Goal: Information Seeking & Learning: Learn about a topic

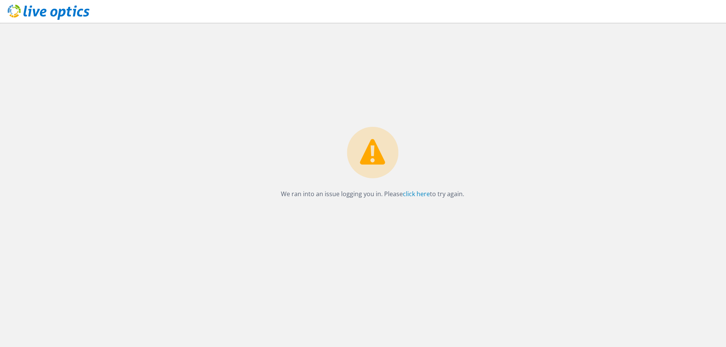
click at [58, 13] on icon at bounding box center [49, 13] width 82 height 16
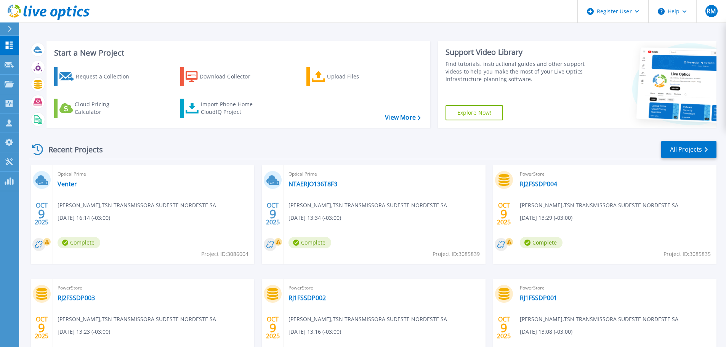
click at [205, 175] on span "Optical Prime" at bounding box center [154, 174] width 192 height 8
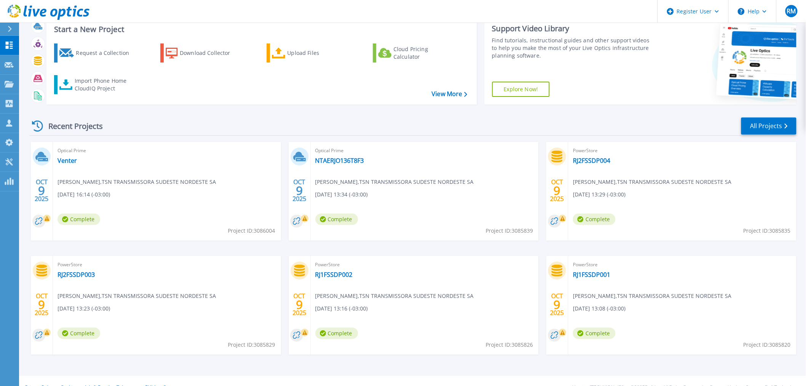
scroll to position [37, 0]
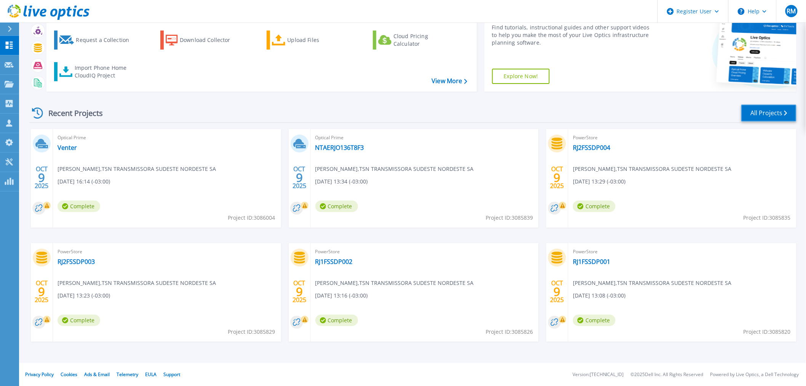
click at [731, 114] on link "All Projects" at bounding box center [769, 112] width 55 height 17
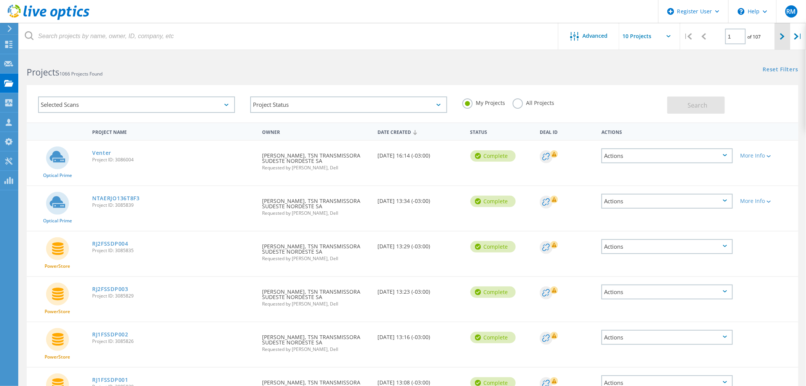
click at [784, 39] on icon at bounding box center [782, 36] width 5 height 6
type input "2"
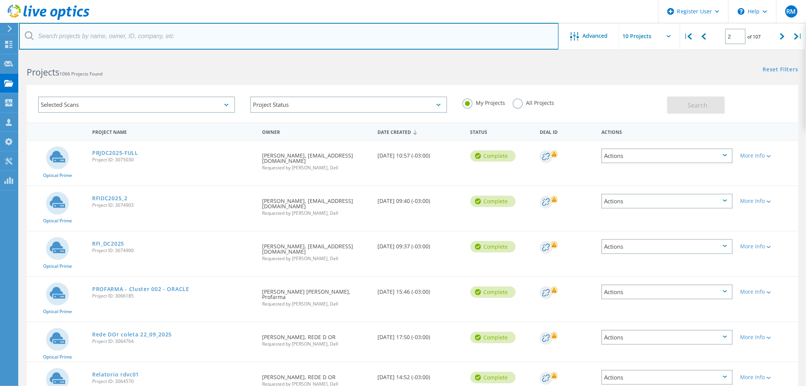
click at [129, 37] on input "text" at bounding box center [289, 36] width 540 height 27
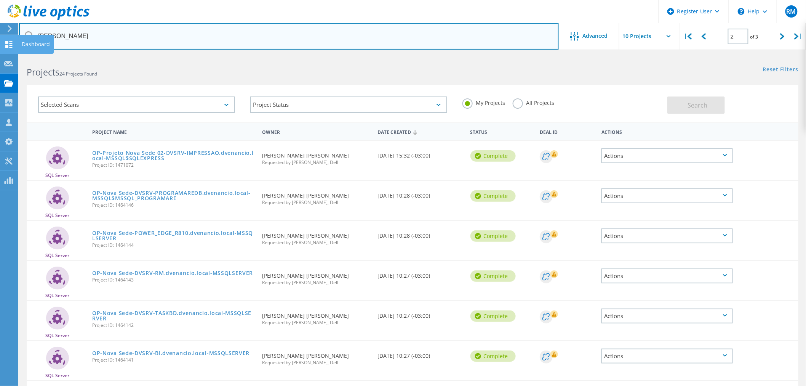
drag, startPoint x: 77, startPoint y: 37, endPoint x: 0, endPoint y: 35, distance: 76.6
click at [0, 55] on div "Register User \n Help Explore Helpful Articles Contact Support RM Dell User Rod…" at bounding box center [403, 312] width 806 height 515
click at [58, 39] on input "luan" at bounding box center [289, 36] width 540 height 27
click at [58, 39] on input "[PERSON_NAME]" at bounding box center [289, 36] width 540 height 27
type input "venancio"
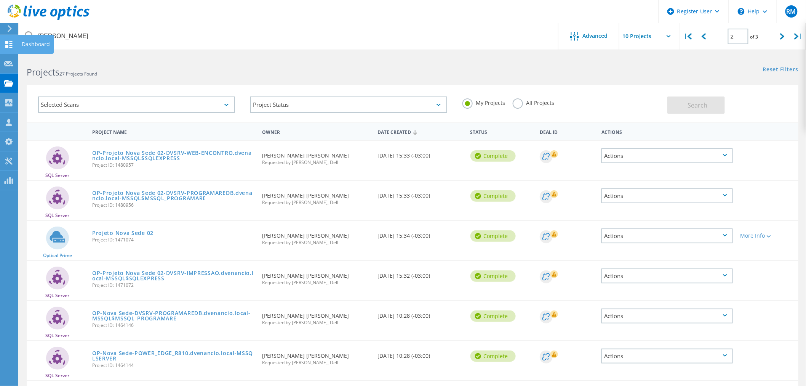
click at [8, 47] on icon at bounding box center [8, 44] width 9 height 7
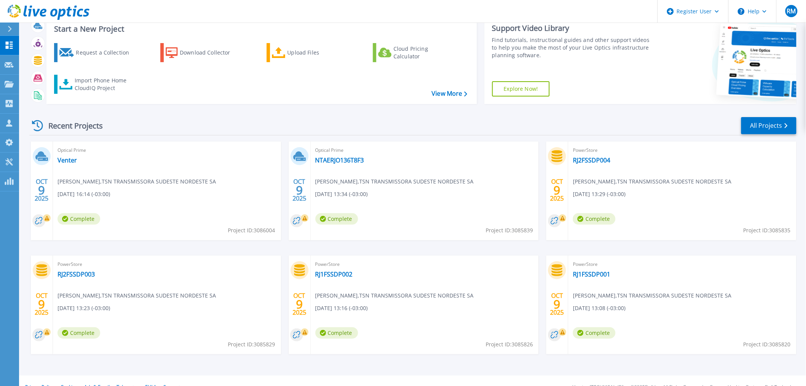
scroll to position [37, 0]
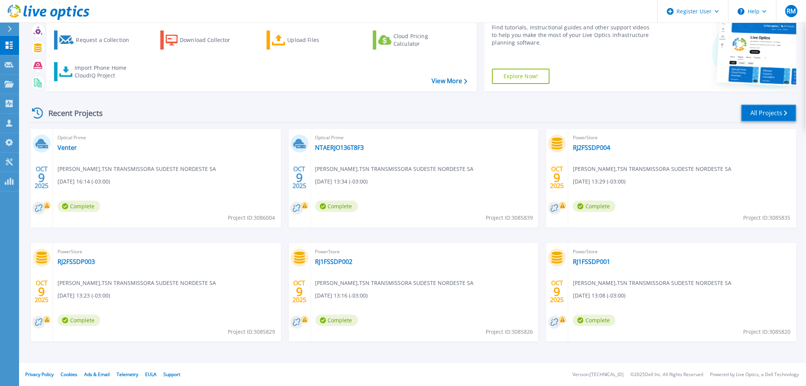
click at [763, 114] on link "All Projects" at bounding box center [769, 112] width 55 height 17
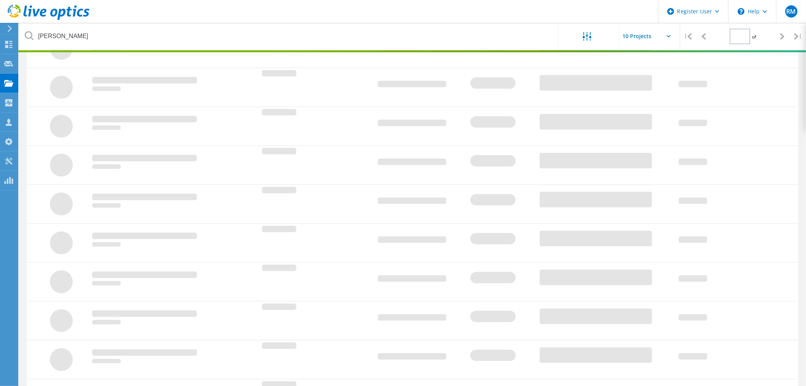
type input "2"
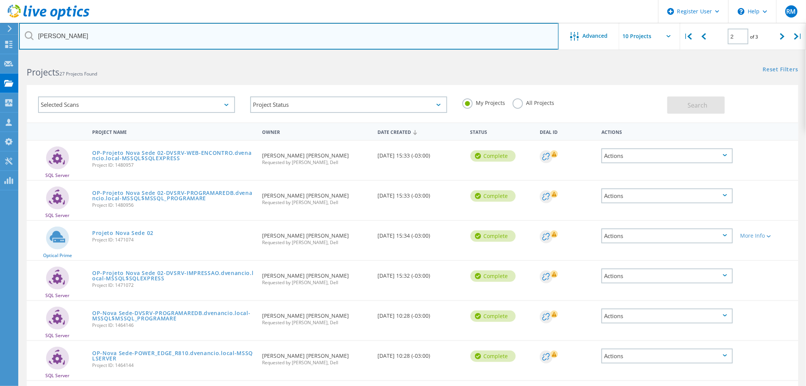
click at [123, 46] on input "venancio" at bounding box center [289, 36] width 540 height 27
click at [122, 44] on input "venancio" at bounding box center [289, 36] width 540 height 27
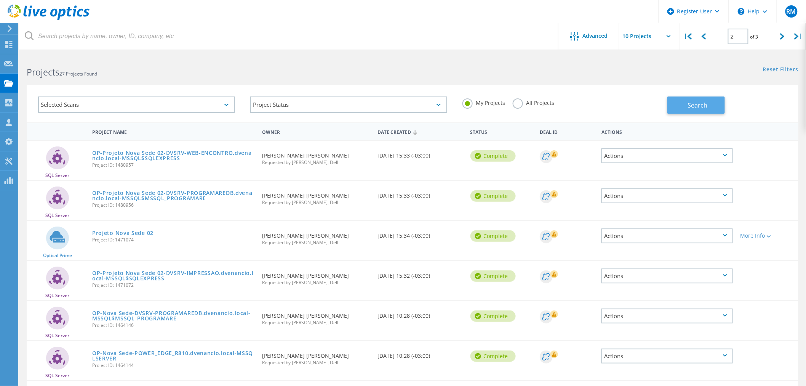
click at [685, 104] on button "Search" at bounding box center [697, 104] width 58 height 17
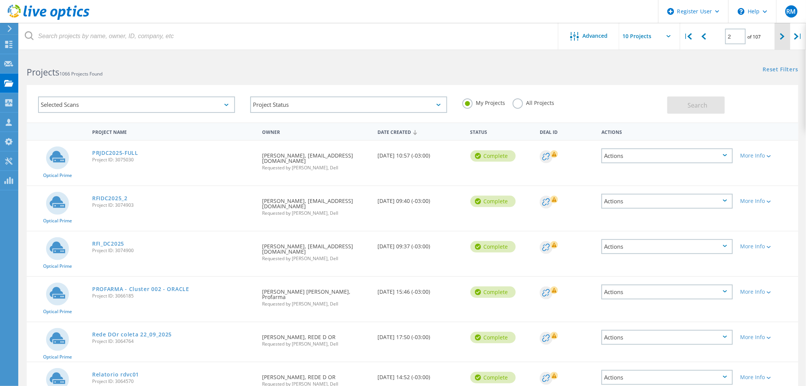
click at [790, 36] on div at bounding box center [783, 36] width 16 height 27
type input "3"
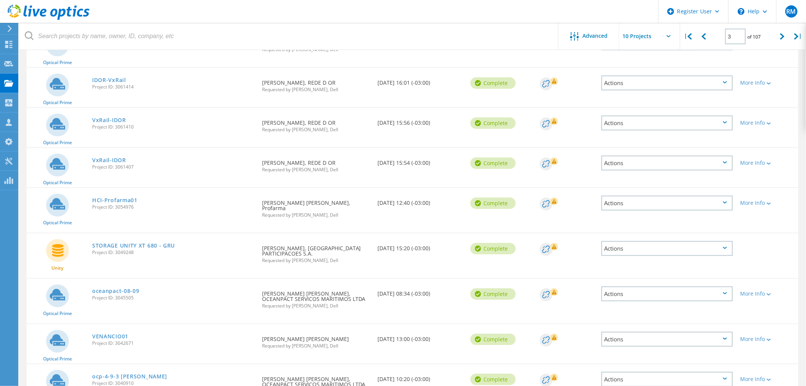
scroll to position [127, 0]
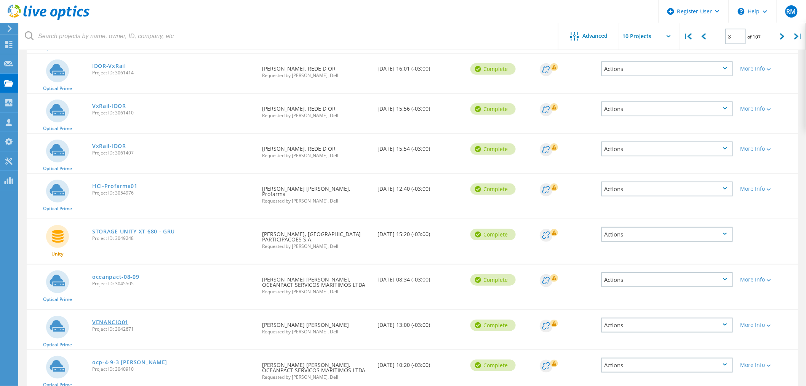
click at [107, 319] on link "VENANCIO01" at bounding box center [110, 321] width 36 height 5
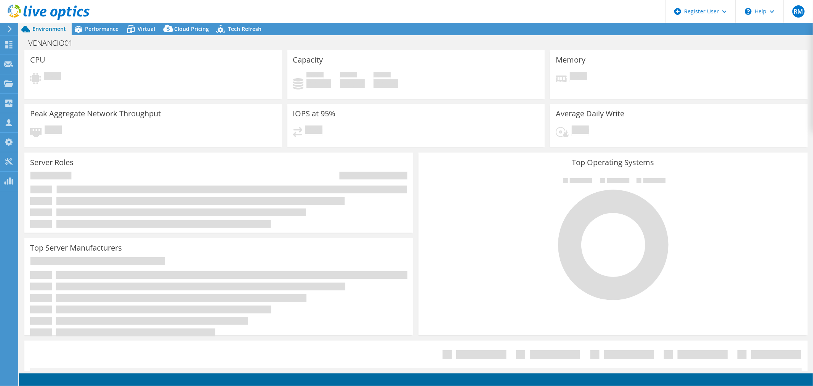
select select "SouthAmerica"
select select "USD"
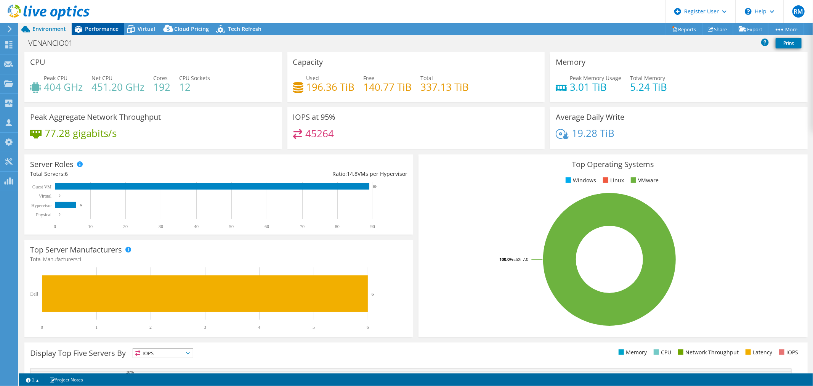
click at [116, 29] on span "Performance" at bounding box center [102, 28] width 34 height 7
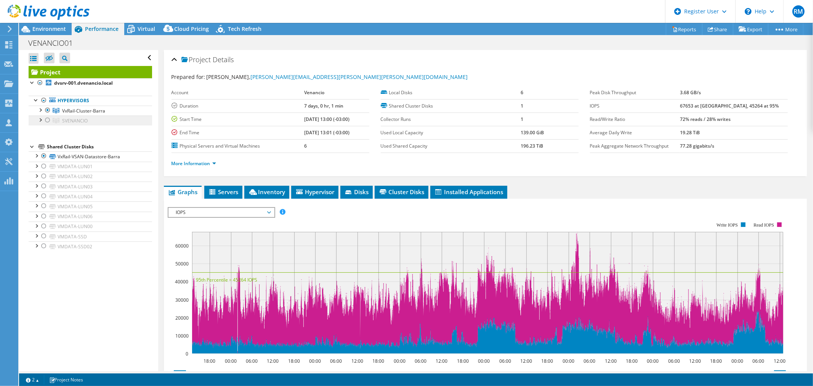
click at [65, 123] on span "SVENANCIO" at bounding box center [75, 120] width 26 height 6
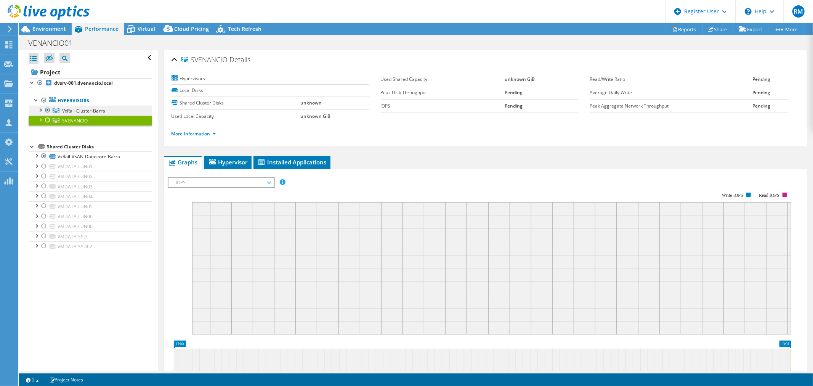
click at [65, 107] on span "VxRail-Cluster-Barra" at bounding box center [83, 110] width 43 height 6
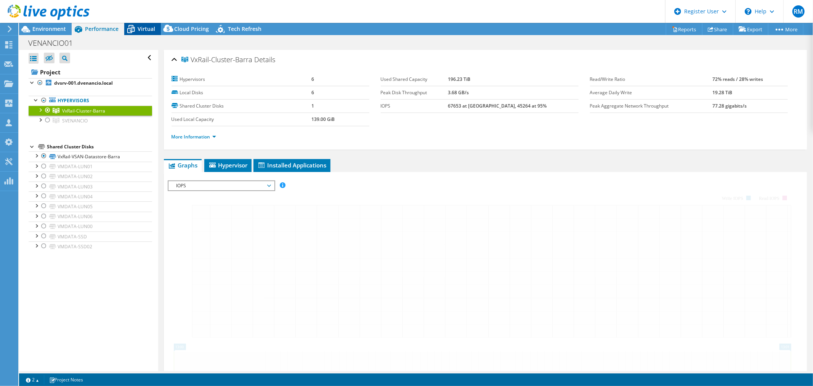
click at [146, 30] on span "Virtual" at bounding box center [147, 28] width 18 height 7
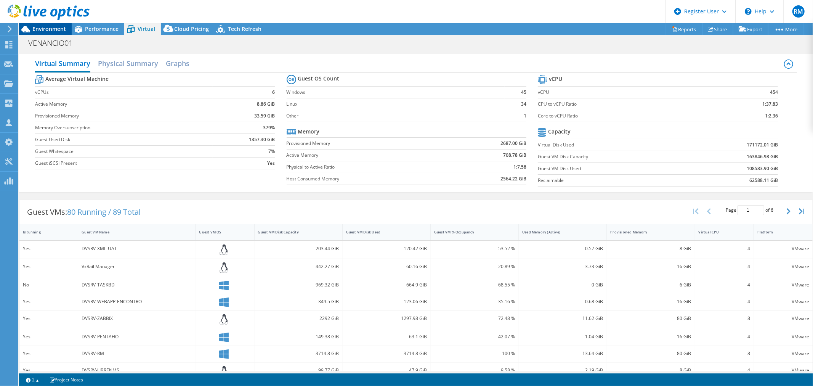
drag, startPoint x: 88, startPoint y: 27, endPoint x: 33, endPoint y: 29, distance: 55.7
click at [88, 27] on span "Performance" at bounding box center [102, 28] width 34 height 7
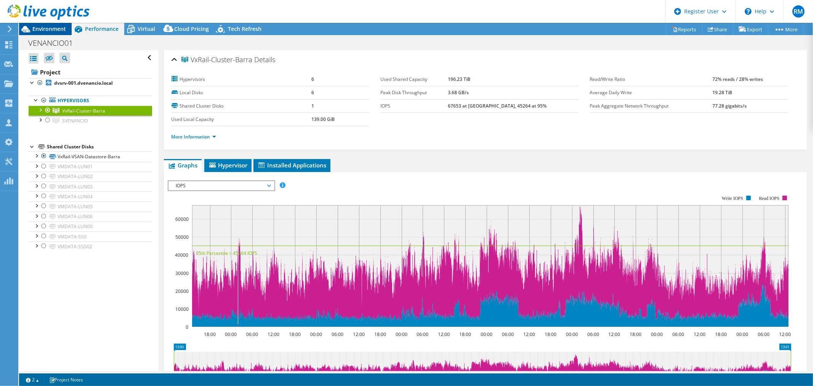
click at [46, 31] on span "Environment" at bounding box center [49, 28] width 34 height 7
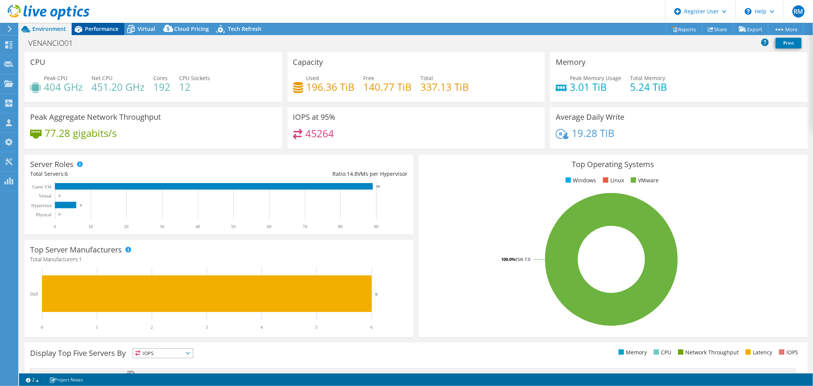
click at [88, 29] on span "Performance" at bounding box center [102, 28] width 34 height 7
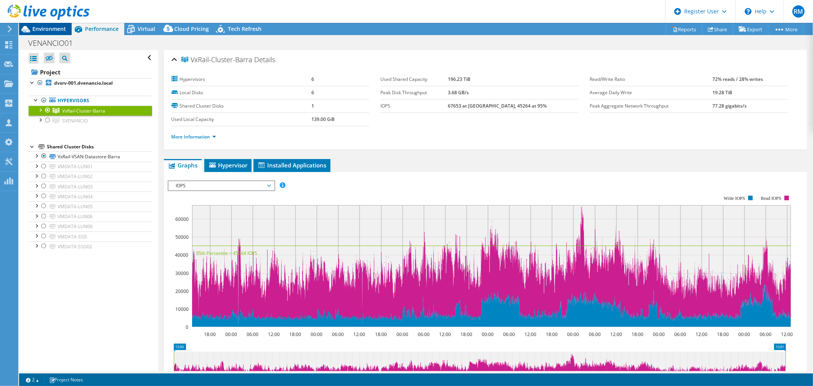
click at [62, 30] on span "Environment" at bounding box center [49, 28] width 34 height 7
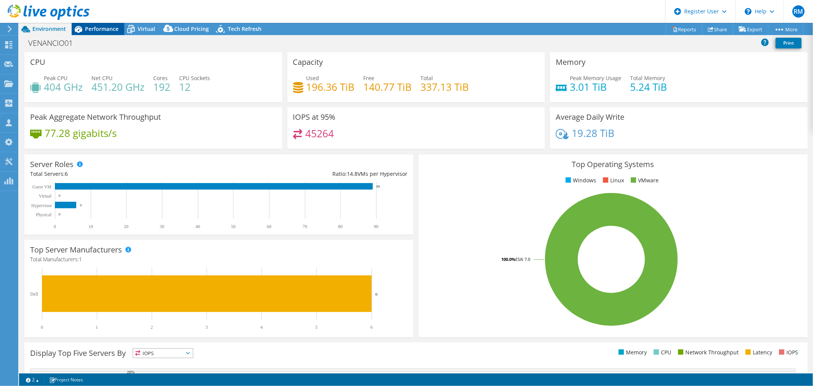
click at [109, 30] on span "Performance" at bounding box center [102, 28] width 34 height 7
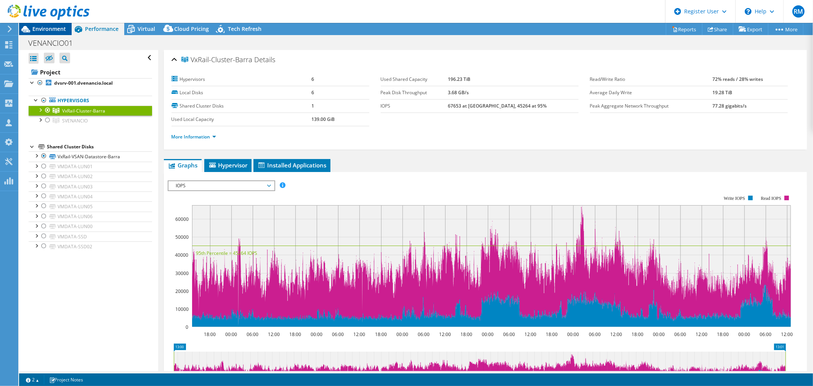
click at [42, 29] on span "Environment" at bounding box center [49, 28] width 34 height 7
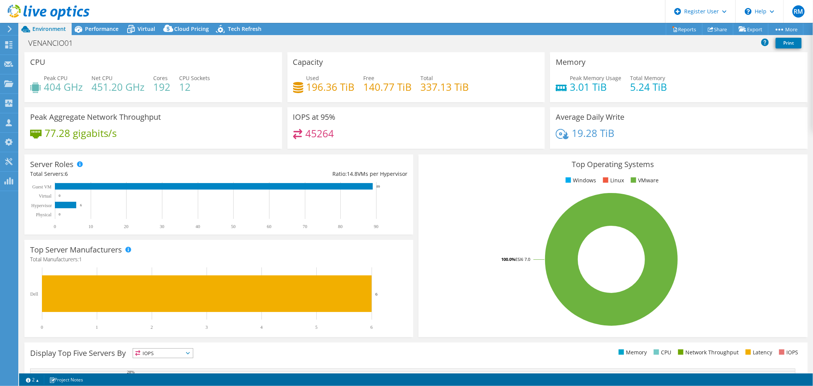
click at [111, 29] on span "Performance" at bounding box center [102, 28] width 34 height 7
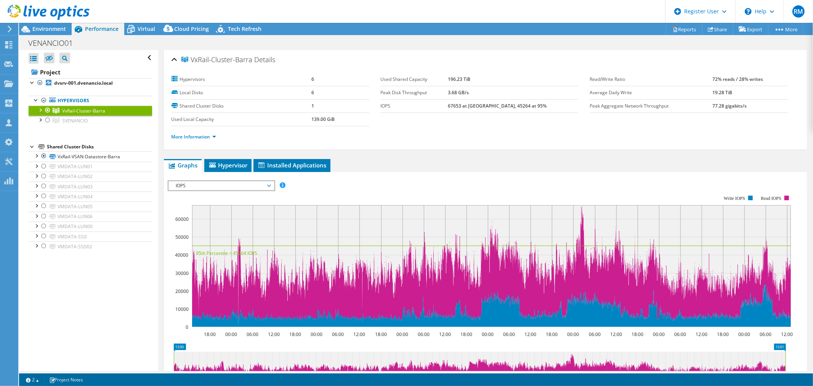
drag, startPoint x: 322, startPoint y: 165, endPoint x: 370, endPoint y: 170, distance: 47.8
click at [322, 165] on span "Installed Applications" at bounding box center [291, 165] width 69 height 8
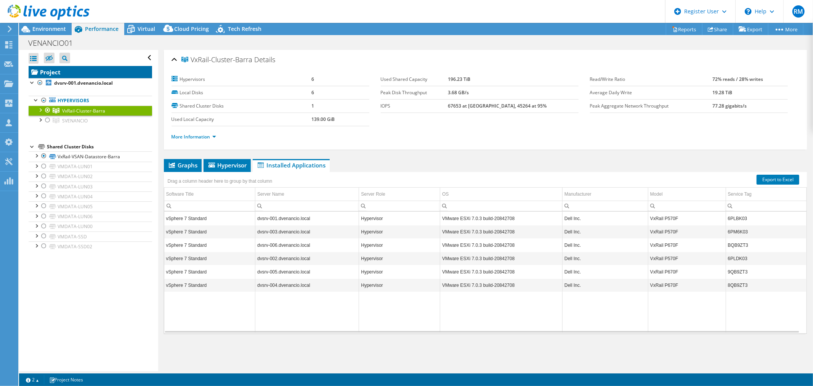
drag, startPoint x: 81, startPoint y: 73, endPoint x: 93, endPoint y: 74, distance: 12.2
click at [81, 73] on link "Project" at bounding box center [90, 72] width 123 height 12
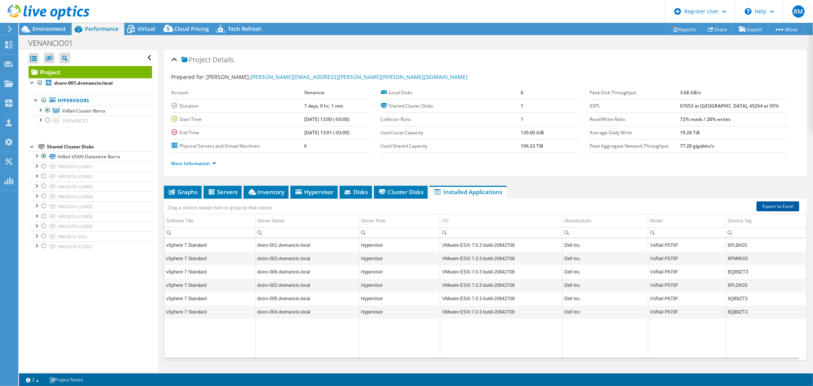
click at [772, 207] on link "Export to Excel" at bounding box center [777, 206] width 43 height 10
click at [56, 30] on span "Environment" at bounding box center [49, 28] width 34 height 7
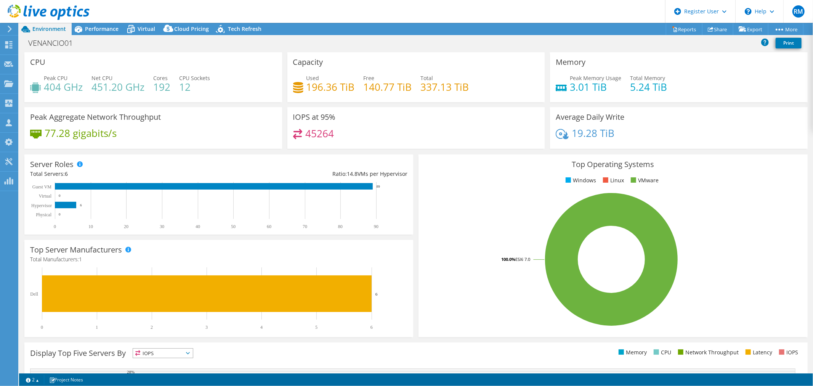
click at [510, 115] on div "IOPS at 95% 45264" at bounding box center [416, 128] width 258 height 42
click at [136, 29] on icon at bounding box center [130, 28] width 13 height 13
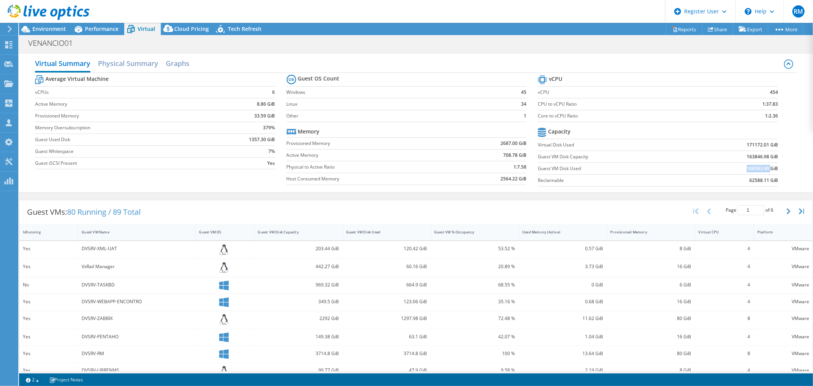
drag, startPoint x: 730, startPoint y: 169, endPoint x: 764, endPoint y: 167, distance: 33.2
click at [764, 167] on td "108583.90 GiB" at bounding box center [734, 168] width 88 height 12
copy b "108583.90"
drag, startPoint x: 741, startPoint y: 144, endPoint x: 763, endPoint y: 144, distance: 22.1
click at [763, 144] on b "171172.01 GiB" at bounding box center [761, 145] width 31 height 8
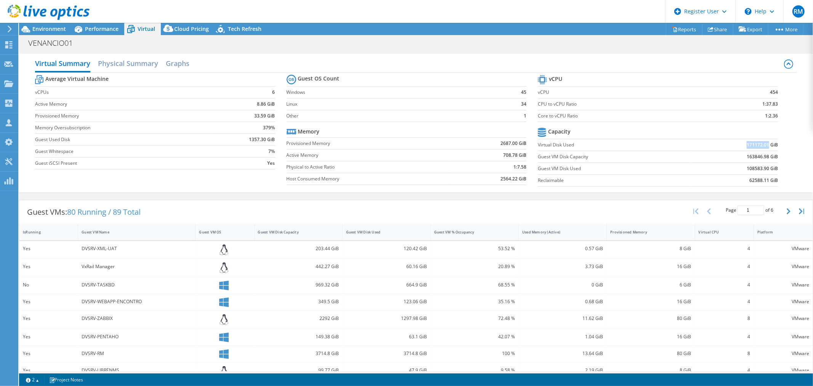
copy b "171172.01"
drag, startPoint x: 93, startPoint y: 27, endPoint x: 164, endPoint y: 41, distance: 71.9
click at [93, 27] on span "Performance" at bounding box center [102, 28] width 34 height 7
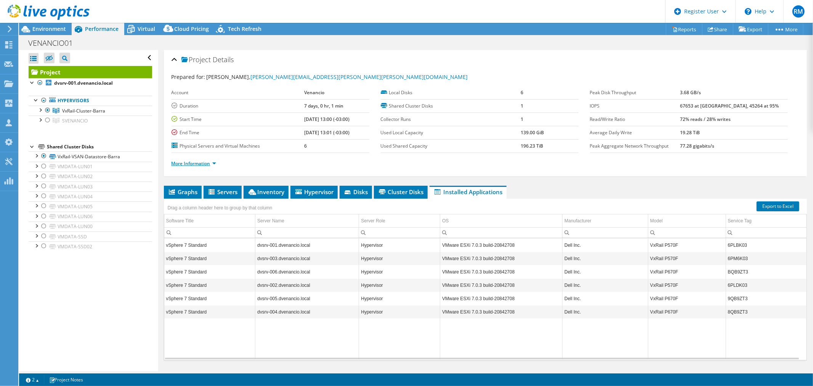
drag, startPoint x: 213, startPoint y: 163, endPoint x: 737, endPoint y: 192, distance: 524.7
click at [213, 163] on link "More Information" at bounding box center [193, 163] width 45 height 6
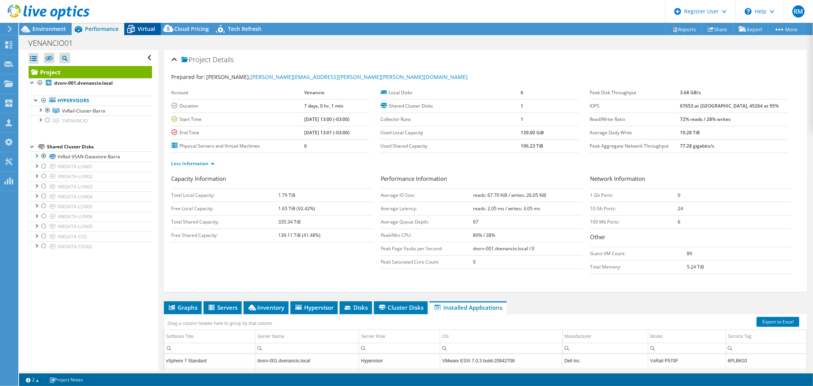
click at [142, 29] on span "Virtual" at bounding box center [147, 28] width 18 height 7
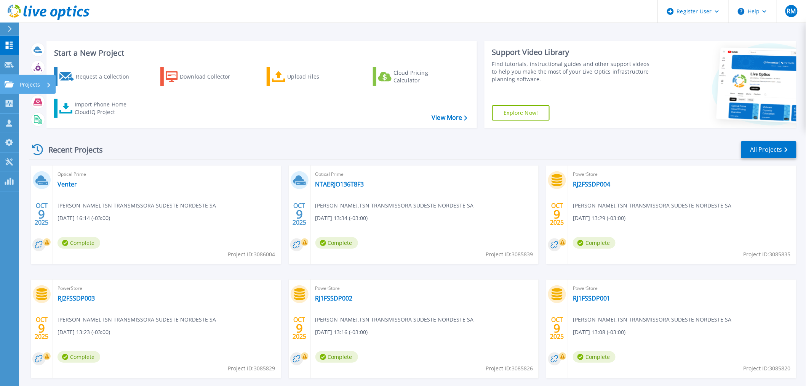
click at [10, 88] on link "Projects Projects" at bounding box center [9, 84] width 19 height 19
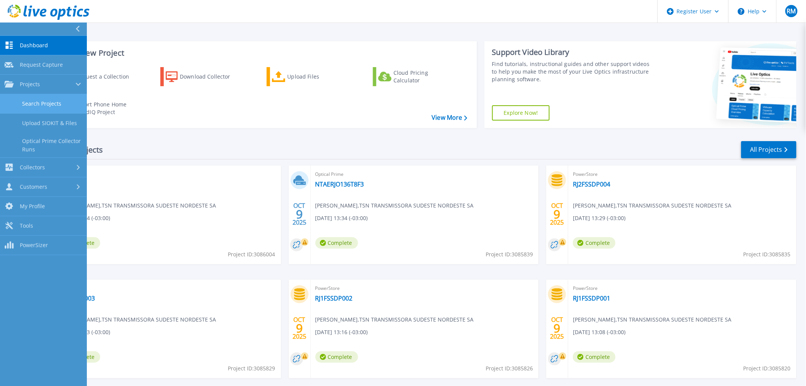
click at [40, 110] on link "Search Projects" at bounding box center [43, 103] width 87 height 19
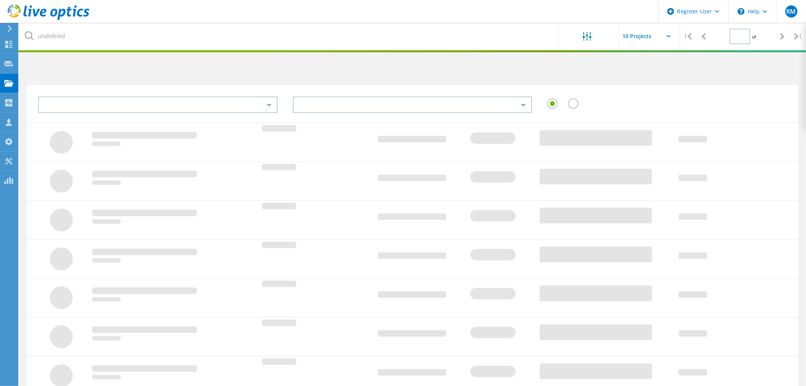
type input "3"
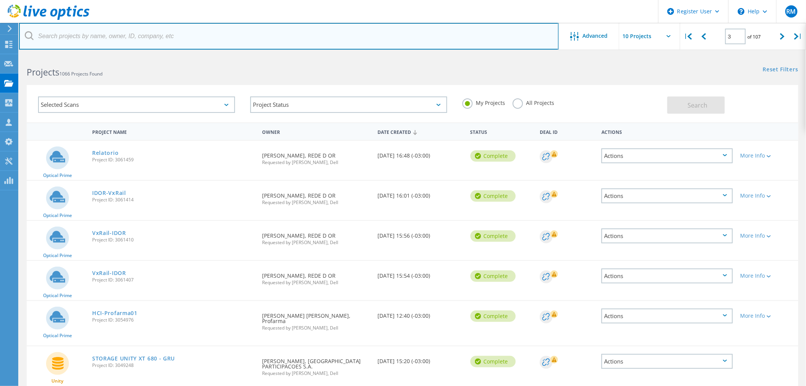
click at [268, 29] on input "text" at bounding box center [289, 36] width 540 height 27
type input "luan silva"
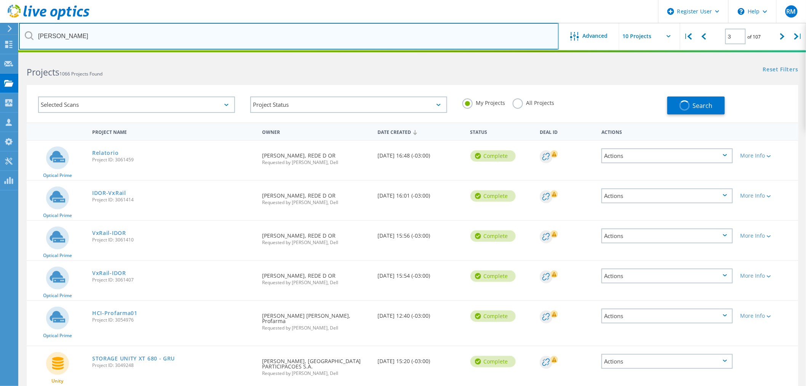
type input "1"
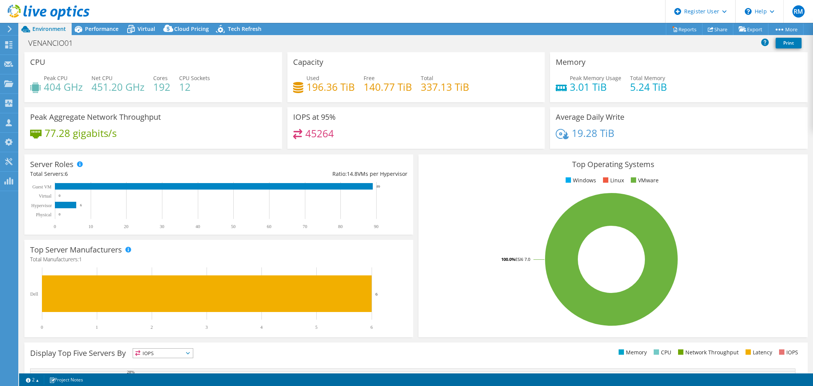
select select "SouthAmerica"
select select "USD"
drag, startPoint x: 113, startPoint y: 25, endPoint x: 120, endPoint y: 32, distance: 10.3
click at [112, 25] on div "Performance" at bounding box center [98, 29] width 53 height 12
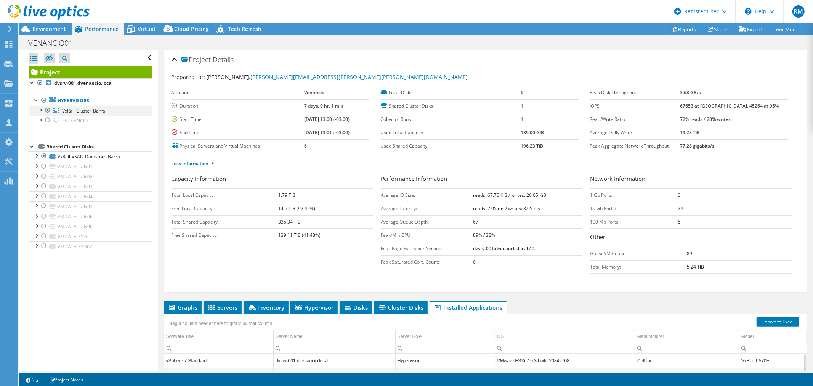
click at [40, 109] on div at bounding box center [40, 110] width 8 height 8
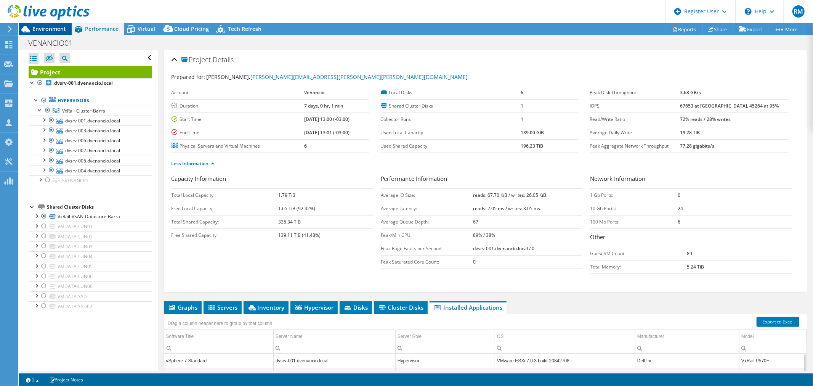
click at [50, 26] on span "Environment" at bounding box center [49, 28] width 34 height 7
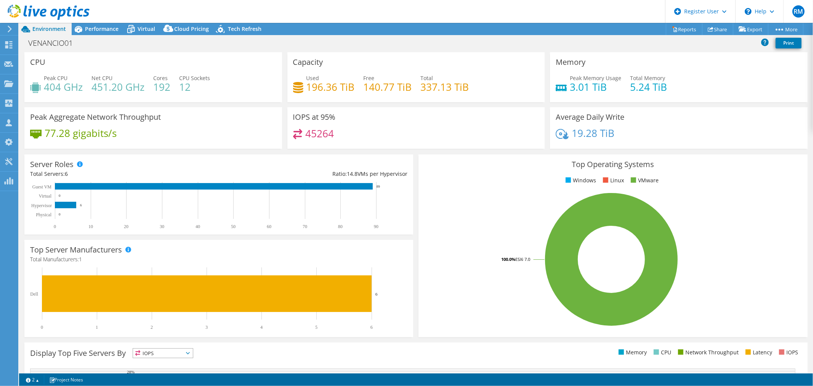
drag, startPoint x: 383, startPoint y: 187, endPoint x: 374, endPoint y: 185, distance: 9.1
click at [374, 185] on rect at bounding box center [217, 206] width 374 height 48
click at [143, 28] on span "Virtual" at bounding box center [147, 28] width 18 height 7
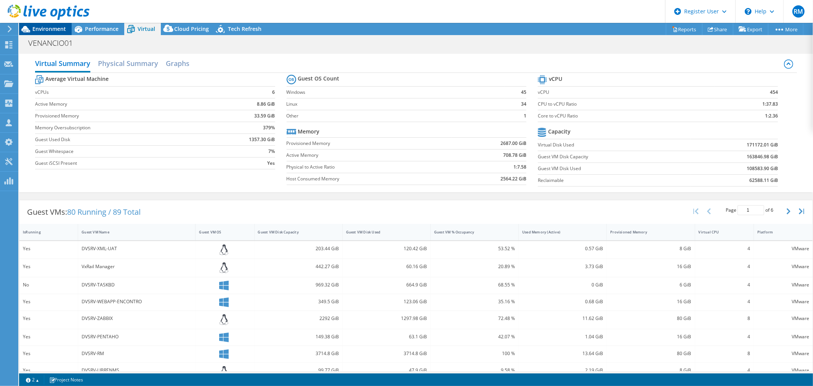
click at [45, 26] on span "Environment" at bounding box center [49, 28] width 34 height 7
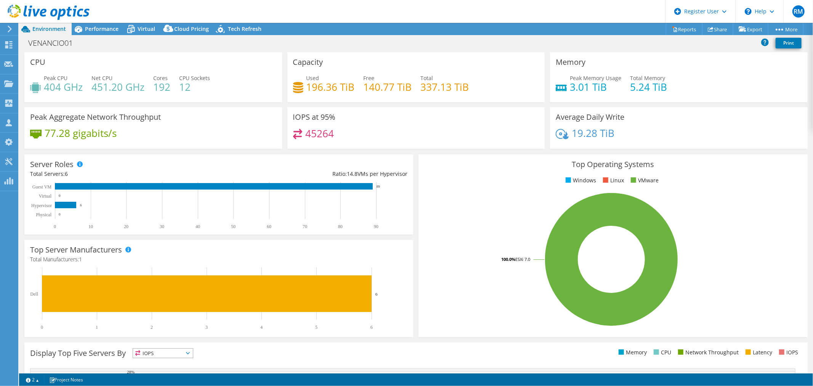
drag, startPoint x: 83, startPoint y: 29, endPoint x: 104, endPoint y: 82, distance: 56.5
click at [83, 29] on icon at bounding box center [78, 28] width 13 height 13
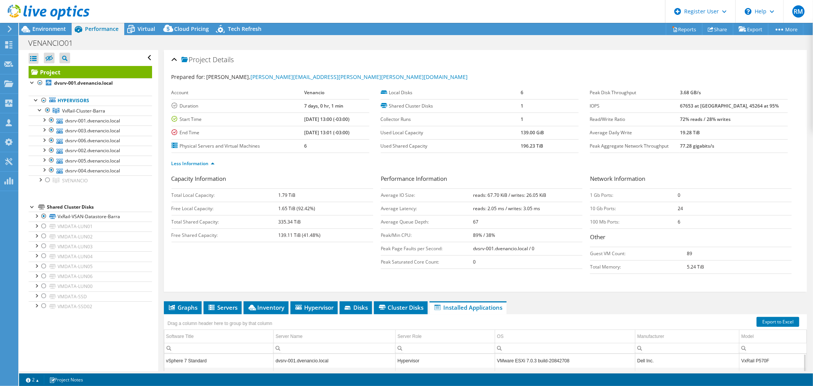
click at [461, 41] on div "VENANCIO01 Print" at bounding box center [416, 43] width 794 height 14
click at [58, 29] on span "Environment" at bounding box center [49, 28] width 34 height 7
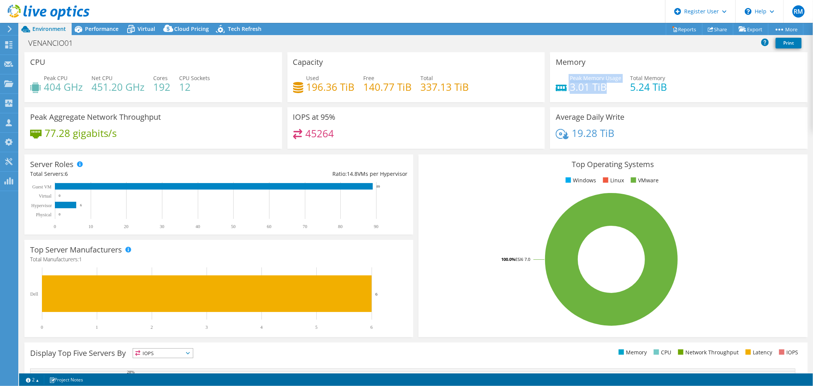
drag, startPoint x: 616, startPoint y: 85, endPoint x: 561, endPoint y: 79, distance: 55.6
click at [561, 79] on div "Peak Memory Usage 3.01 TiB" at bounding box center [589, 82] width 66 height 17
drag, startPoint x: 48, startPoint y: 75, endPoint x: 84, endPoint y: 92, distance: 40.1
click at [84, 92] on div "Peak CPU 404 GHz Net CPU 451.20 GHz Cores 192 CPU Sockets 12" at bounding box center [153, 86] width 246 height 25
click at [131, 29] on icon at bounding box center [131, 30] width 8 height 6
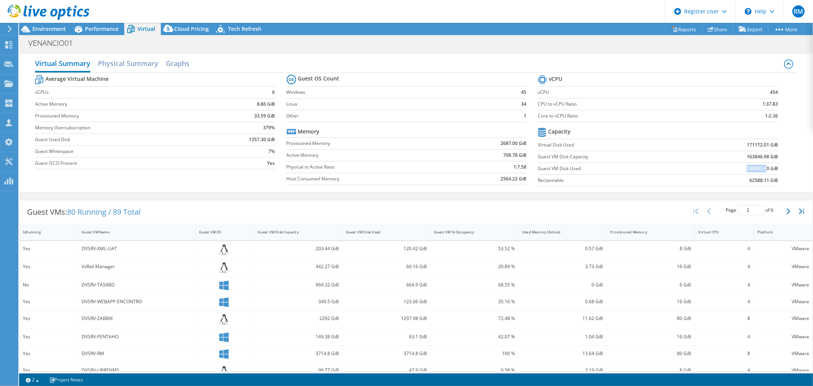
drag, startPoint x: 738, startPoint y: 167, endPoint x: 760, endPoint y: 164, distance: 22.6
click at [760, 164] on td "108583.90 GiB" at bounding box center [734, 168] width 88 height 12
click at [55, 35] on div "Environment" at bounding box center [45, 29] width 53 height 12
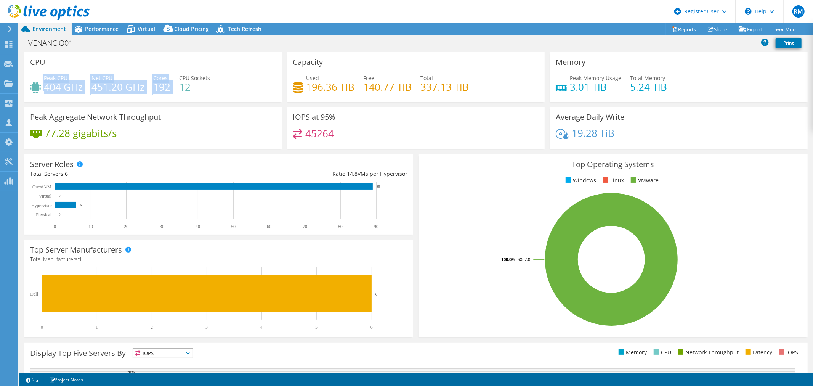
drag, startPoint x: 42, startPoint y: 74, endPoint x: 176, endPoint y: 98, distance: 135.5
click at [176, 98] on div "CPU Peak CPU 404 GHz Net CPU 451.20 GHz Cores 192 CPU Sockets 12" at bounding box center [153, 77] width 258 height 50
click at [200, 94] on div "Peak CPU 404 GHz Net CPU 451.20 GHz Cores 192 CPU Sockets 12" at bounding box center [153, 86] width 246 height 25
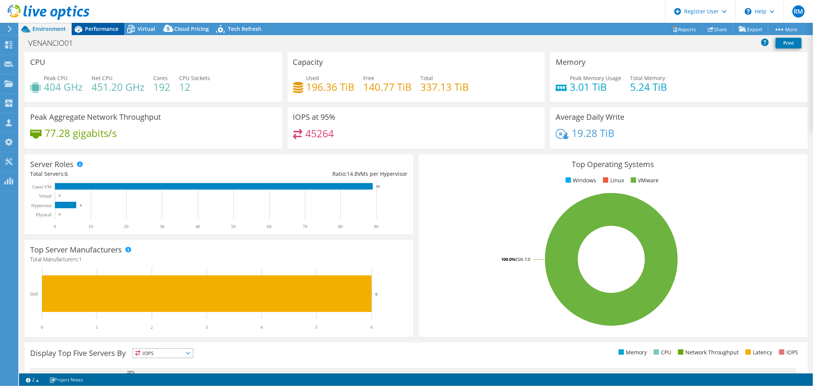
click at [86, 29] on span "Performance" at bounding box center [102, 28] width 34 height 7
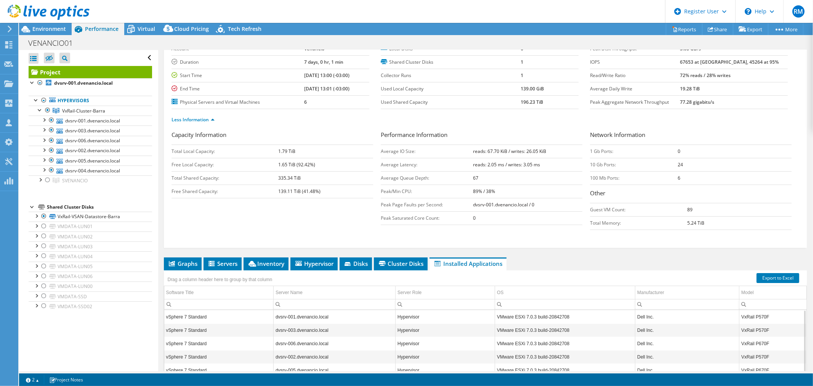
scroll to position [85, 0]
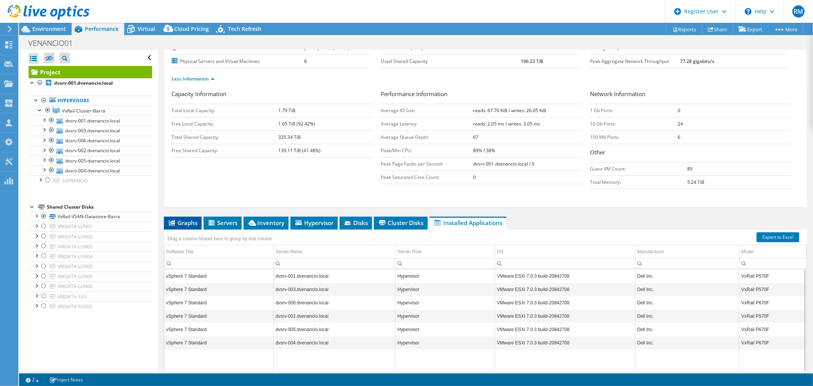
drag, startPoint x: 186, startPoint y: 221, endPoint x: 191, endPoint y: 225, distance: 6.6
click at [186, 221] on span "Graphs" at bounding box center [183, 223] width 30 height 8
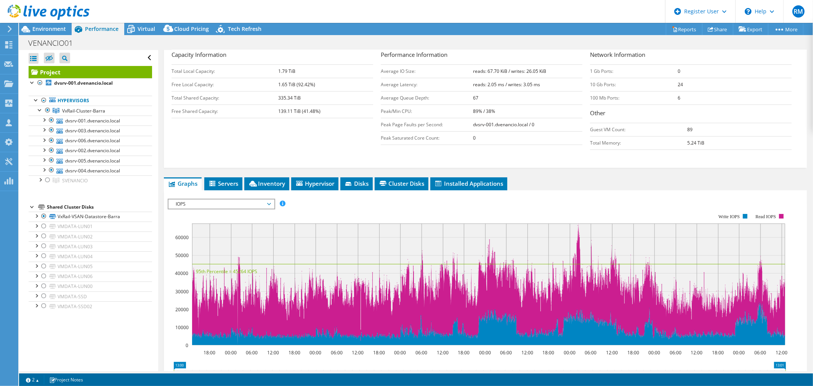
scroll to position [127, 0]
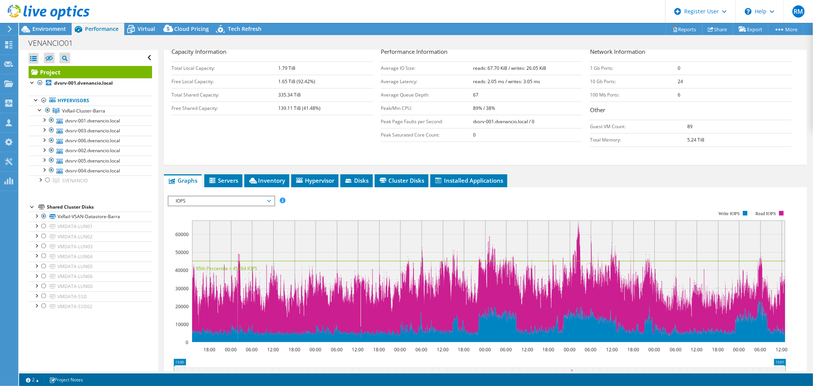
click at [214, 197] on span "IOPS" at bounding box center [221, 200] width 98 height 9
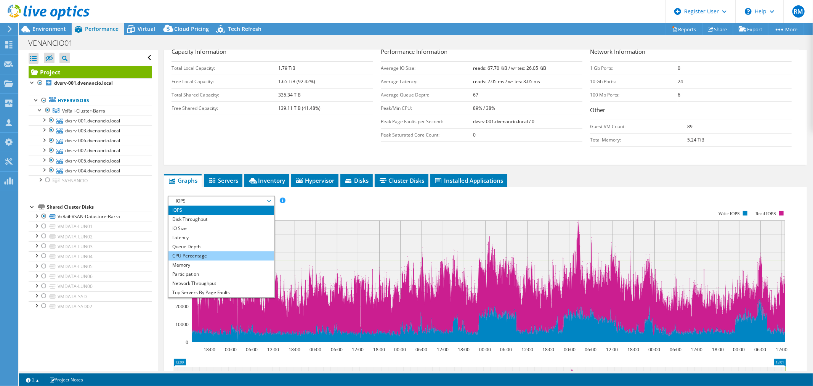
click at [209, 251] on li "CPU Percentage" at bounding box center [221, 255] width 106 height 9
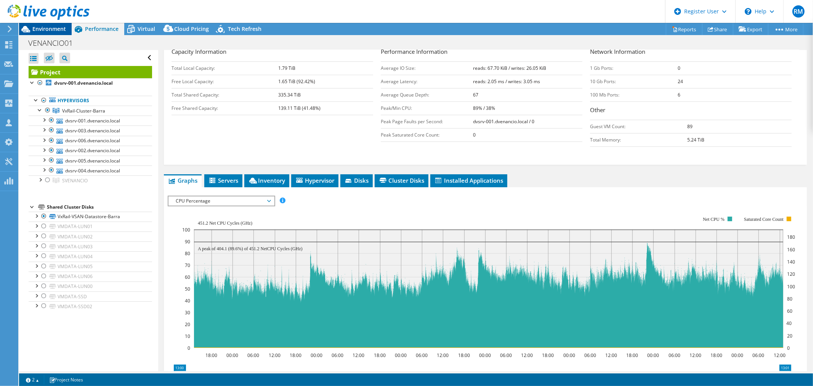
click at [57, 28] on span "Environment" at bounding box center [49, 28] width 34 height 7
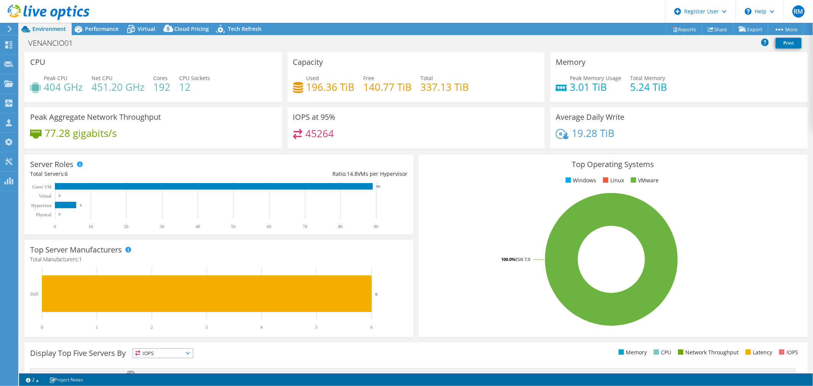
click at [632, 335] on div "Top Operating Systems Windows Linux VMware 100.0% ESXi 7.0" at bounding box center [612, 245] width 389 height 183
click at [96, 30] on span "Performance" at bounding box center [102, 28] width 34 height 7
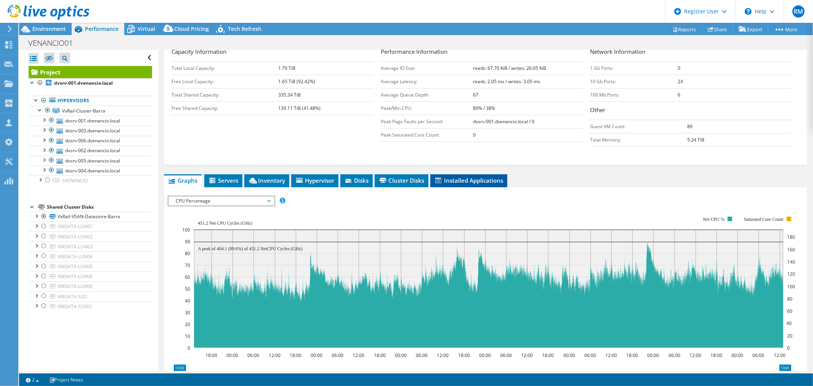
click at [473, 181] on span "Installed Applications" at bounding box center [468, 180] width 69 height 8
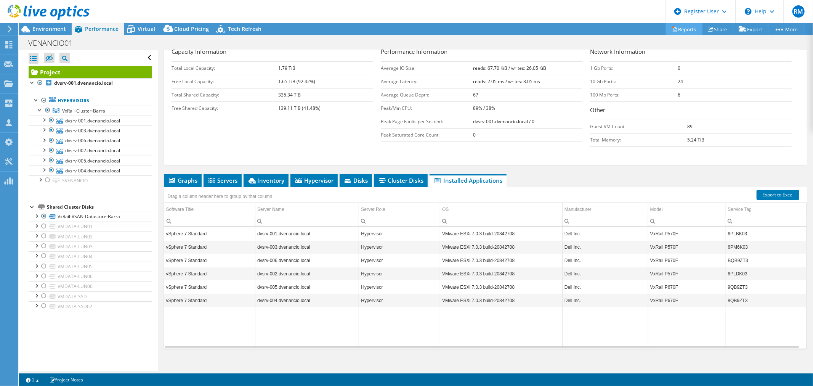
click at [685, 29] on link "Reports" at bounding box center [684, 29] width 37 height 12
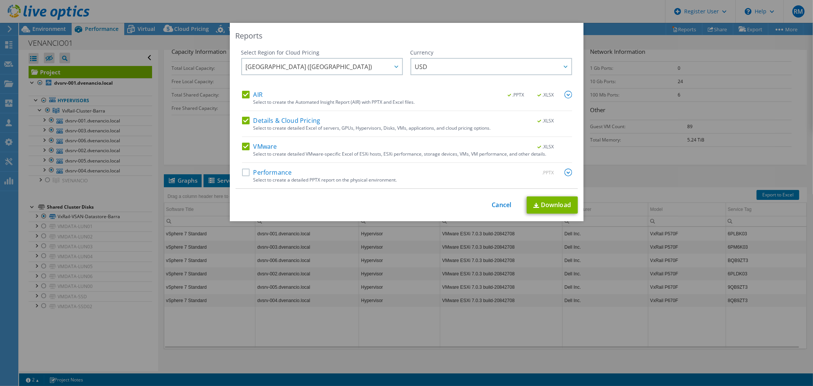
click at [242, 173] on label "Performance" at bounding box center [267, 172] width 50 height 8
click at [0, 0] on input "Performance" at bounding box center [0, 0] width 0 height 0
click at [764, 157] on div "Reports Select Region for Cloud Pricing Asia Pacific (Hong Kong) Asia Pacific (…" at bounding box center [406, 193] width 813 height 340
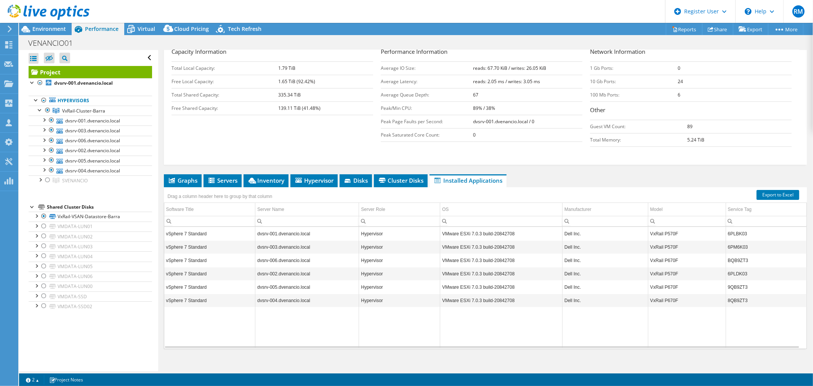
click at [72, 29] on icon at bounding box center [78, 28] width 13 height 13
click at [63, 29] on span "Environment" at bounding box center [49, 28] width 34 height 7
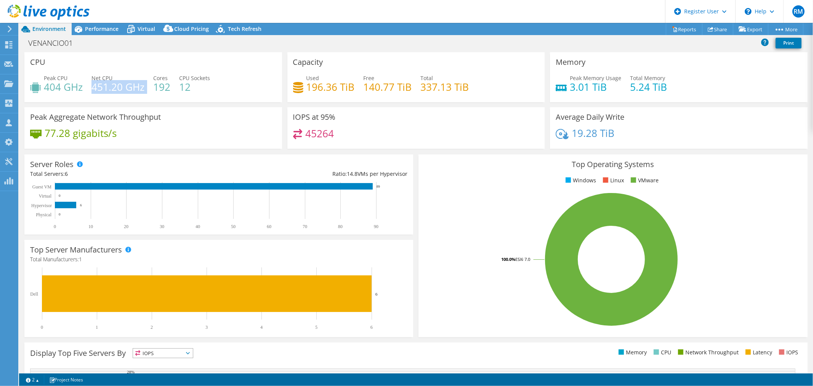
drag, startPoint x: 93, startPoint y: 82, endPoint x: 145, endPoint y: 90, distance: 52.1
click at [145, 90] on div "Peak CPU 404 GHz Net CPU 451.20 GHz Cores 192 CPU Sockets 12" at bounding box center [153, 86] width 246 height 25
drag, startPoint x: 167, startPoint y: 82, endPoint x: 151, endPoint y: 77, distance: 17.2
click at [151, 77] on div "Peak CPU 404 GHz Net CPU 451.20 GHz Cores 192 CPU Sockets 12" at bounding box center [153, 86] width 246 height 25
click at [162, 88] on h4 "192" at bounding box center [161, 87] width 17 height 8
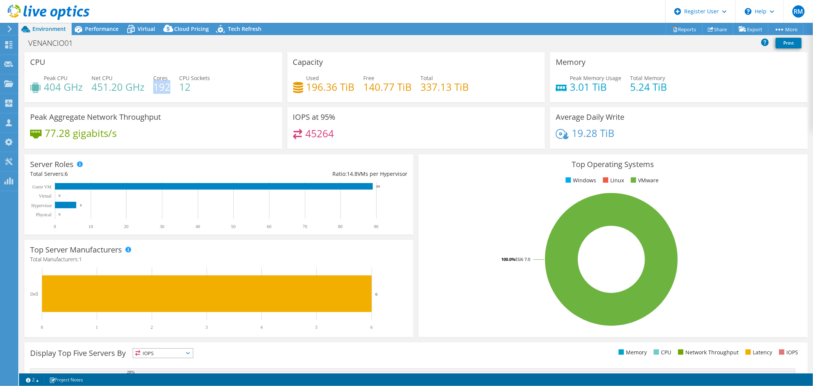
click at [162, 86] on h4 "192" at bounding box center [161, 87] width 17 height 8
drag, startPoint x: 176, startPoint y: 77, endPoint x: 202, endPoint y: 93, distance: 30.9
click at [202, 93] on div "Peak CPU 404 GHz Net CPU 451.20 GHz Cores 192 CPU Sockets 12" at bounding box center [153, 86] width 246 height 25
click at [170, 94] on div "Peak CPU 404 GHz Net CPU 451.20 GHz Cores 192 CPU Sockets 12" at bounding box center [153, 86] width 246 height 25
drag, startPoint x: 174, startPoint y: 90, endPoint x: 150, endPoint y: 75, distance: 27.8
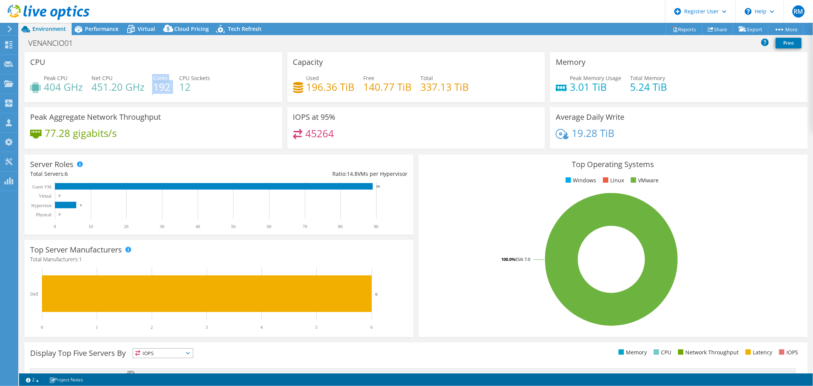
click at [150, 75] on div "Peak CPU 404 GHz Net CPU 451.20 GHz Cores 192 CPU Sockets 12" at bounding box center [153, 86] width 246 height 25
click at [159, 88] on h4 "192" at bounding box center [161, 87] width 17 height 8
drag, startPoint x: 146, startPoint y: 90, endPoint x: 85, endPoint y: 76, distance: 62.9
click at [85, 76] on div "Peak CPU 404 GHz Net CPU 451.20 GHz Cores 192 CPU Sockets 12" at bounding box center [153, 86] width 246 height 25
click at [93, 86] on h4 "451.20 GHz" at bounding box center [117, 87] width 53 height 8
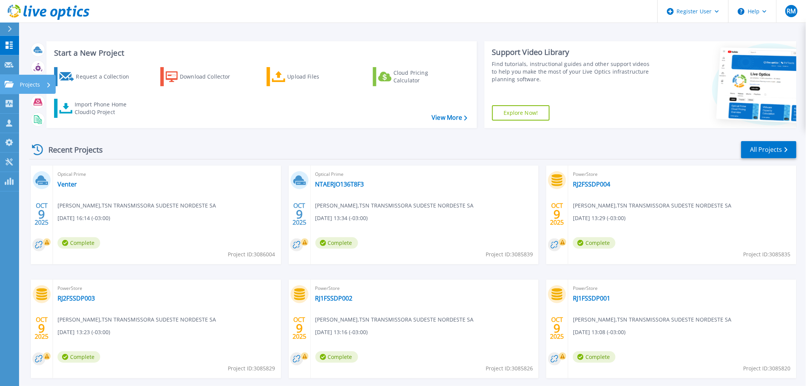
click at [18, 84] on link "Projects Projects" at bounding box center [9, 84] width 19 height 19
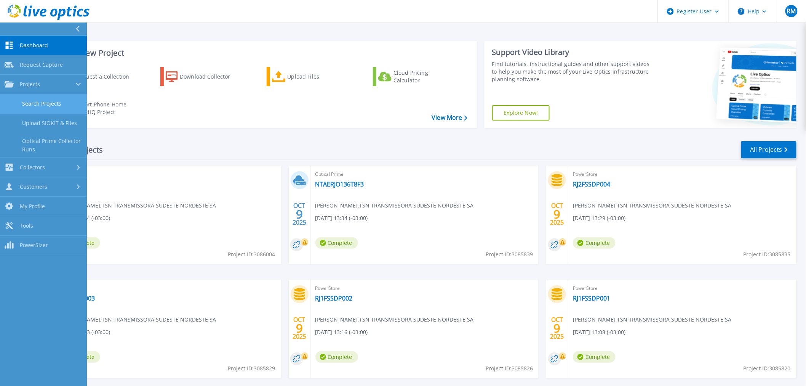
click at [38, 102] on link "Search Projects" at bounding box center [43, 103] width 87 height 19
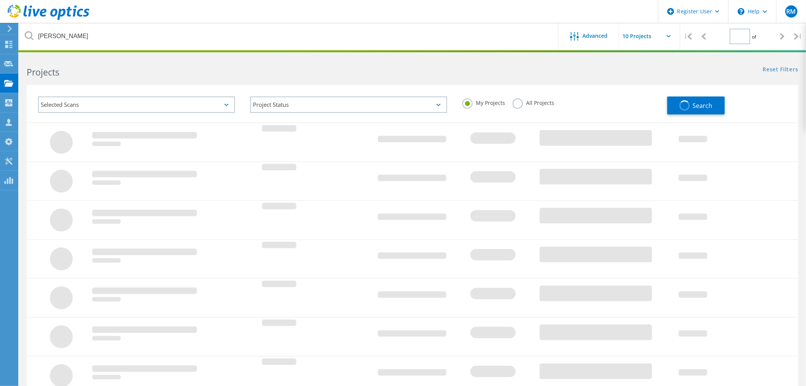
type input "1"
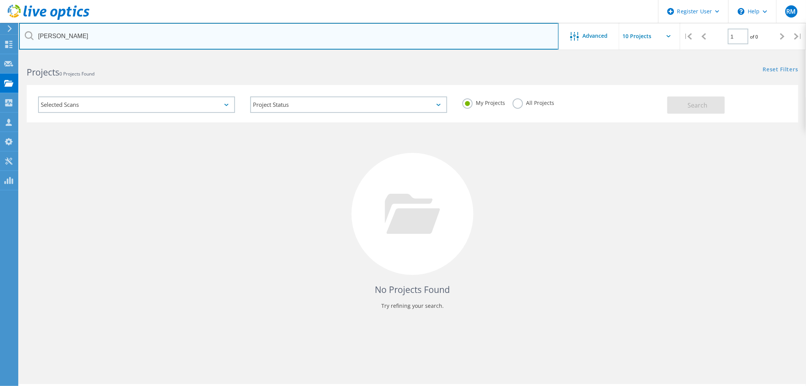
click at [75, 43] on input "[PERSON_NAME]" at bounding box center [289, 36] width 540 height 27
drag, startPoint x: 83, startPoint y: 40, endPoint x: -28, endPoint y: 34, distance: 111.1
click at [0, 34] on html "Register User \n Help Explore Helpful Articles Contact Support RM Dell User [PE…" at bounding box center [403, 203] width 806 height 407
type input "[PERSON_NAME]"
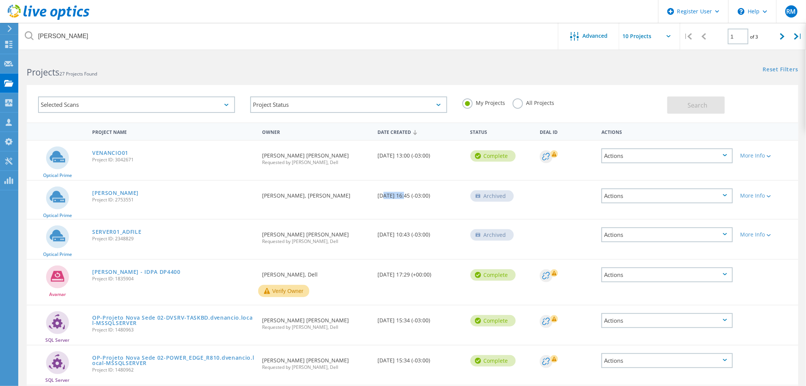
drag, startPoint x: 400, startPoint y: 192, endPoint x: 382, endPoint y: 191, distance: 18.0
click at [382, 191] on div "Date Created [DATE] 16:45 (-03:00)" at bounding box center [420, 193] width 93 height 25
click at [779, 40] on div at bounding box center [783, 36] width 16 height 27
type input "2"
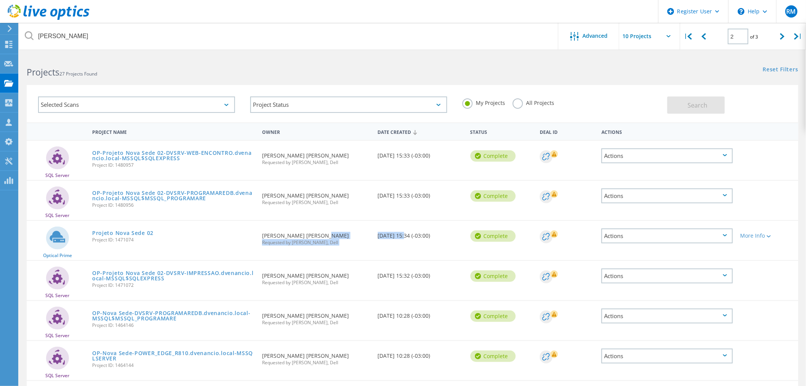
drag, startPoint x: 376, startPoint y: 231, endPoint x: 351, endPoint y: 233, distance: 24.4
click at [353, 233] on div "Optical Prime Projeto Nova Sede 02 Project ID: 1471074 Requested By Luan Silva,…" at bounding box center [413, 240] width 772 height 39
click at [106, 230] on link "Projeto Nova Sede 02" at bounding box center [122, 232] width 61 height 5
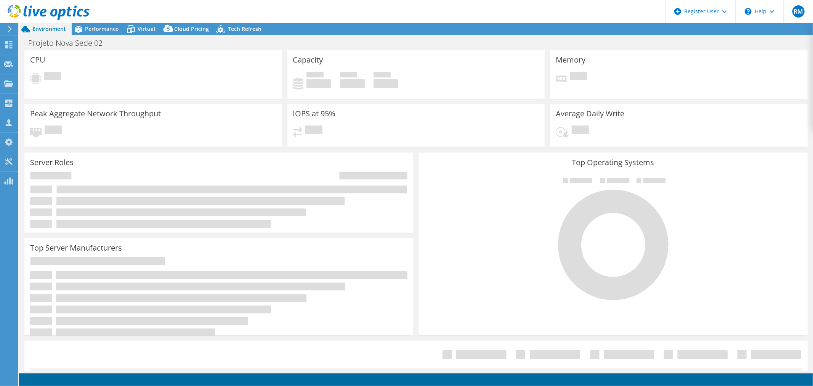
select select "SouthAmerica"
select select "USD"
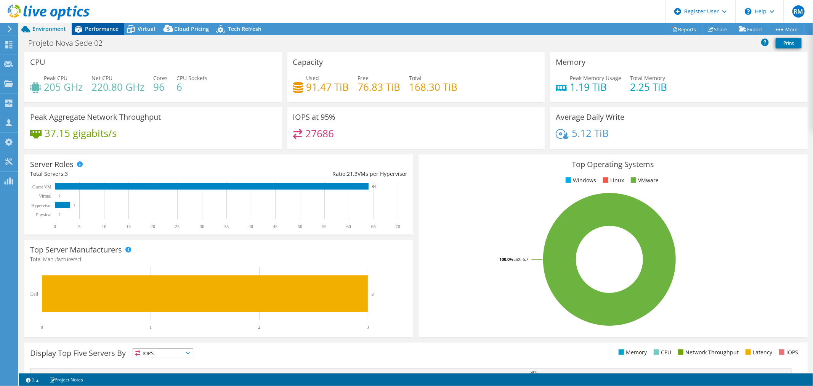
click at [100, 31] on span "Performance" at bounding box center [102, 28] width 34 height 7
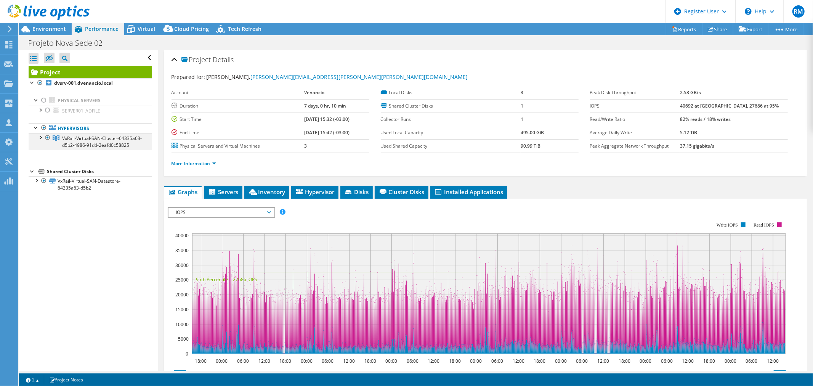
click at [40, 136] on div at bounding box center [40, 137] width 8 height 8
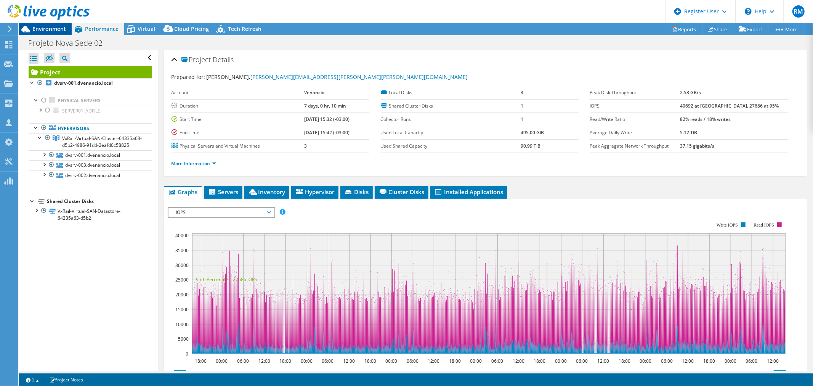
click at [54, 25] on span "Environment" at bounding box center [49, 28] width 34 height 7
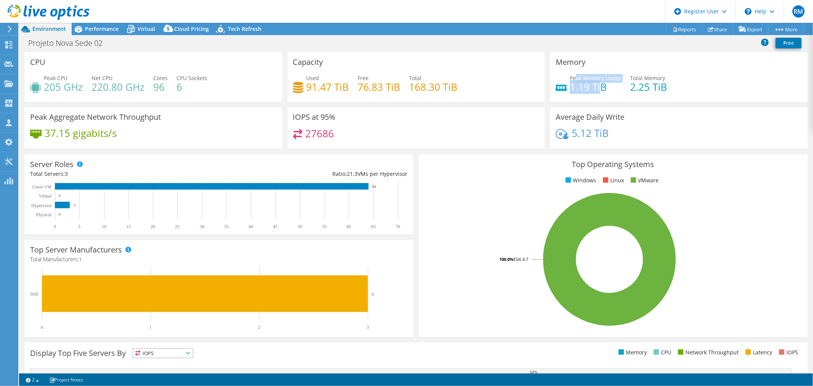
drag, startPoint x: 599, startPoint y: 88, endPoint x: 572, endPoint y: 77, distance: 29.2
click at [572, 77] on div "Peak Memory Usage 1.19 TiB" at bounding box center [595, 82] width 51 height 17
drag, startPoint x: 44, startPoint y: 77, endPoint x: 90, endPoint y: 82, distance: 46.7
click at [90, 91] on div "Peak CPU 205 GHz Net CPU 220.80 GHz Cores 96 CPU Sockets 6" at bounding box center [153, 86] width 246 height 25
click at [147, 30] on span "Virtual" at bounding box center [147, 28] width 18 height 7
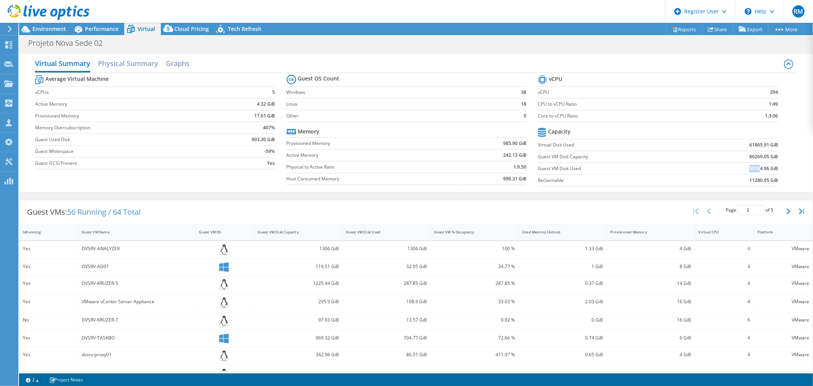
drag, startPoint x: 736, startPoint y: 167, endPoint x: 754, endPoint y: 168, distance: 17.6
click at [754, 168] on td "50584.96 GiB" at bounding box center [736, 168] width 83 height 12
click at [105, 28] on span "Performance" at bounding box center [102, 28] width 34 height 7
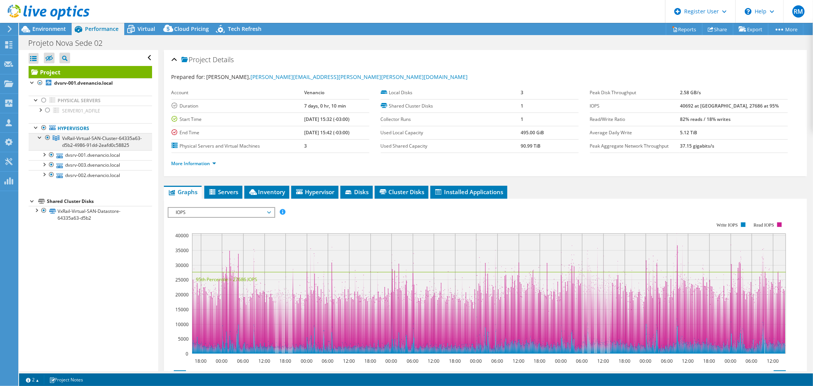
click at [37, 136] on div at bounding box center [40, 137] width 8 height 8
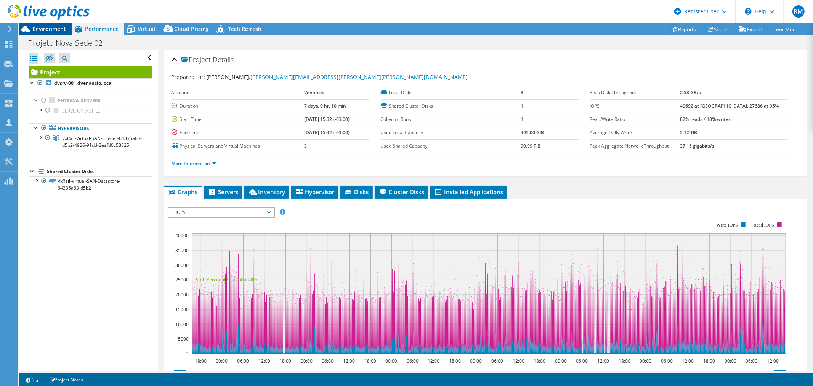
click at [51, 27] on span "Environment" at bounding box center [49, 28] width 34 height 7
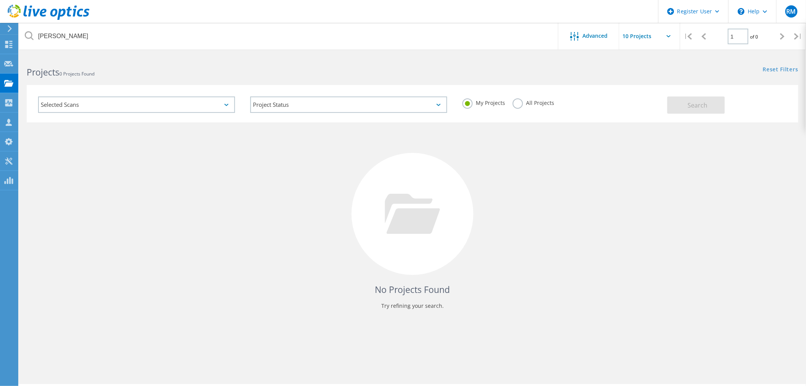
click at [41, 16] on use at bounding box center [49, 12] width 82 height 15
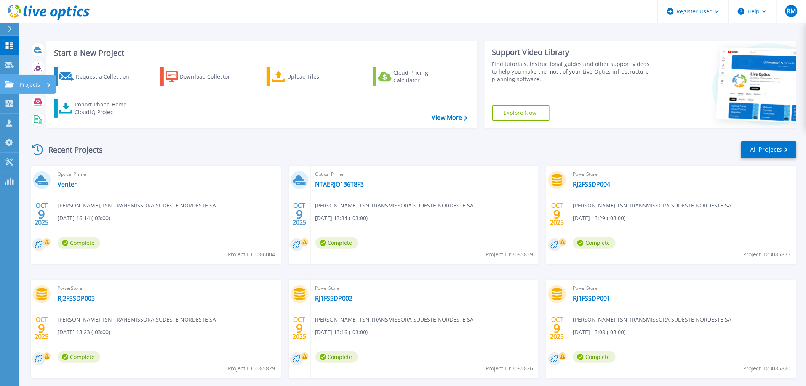
drag, startPoint x: 3, startPoint y: 84, endPoint x: 16, endPoint y: 85, distance: 13.7
click at [3, 84] on link "Projects Projects" at bounding box center [9, 84] width 19 height 19
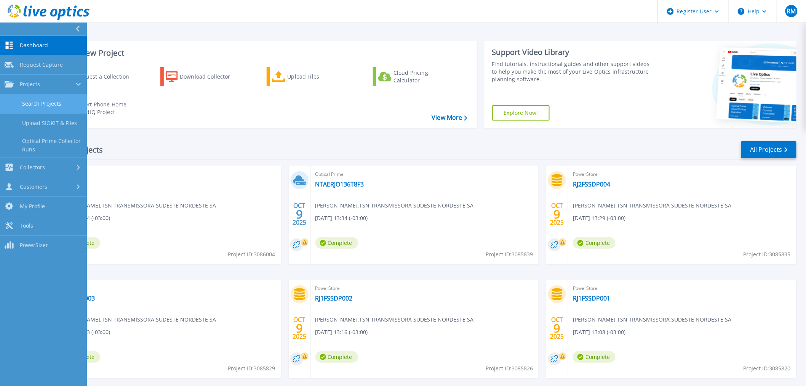
click at [47, 102] on link "Search Projects" at bounding box center [43, 103] width 87 height 19
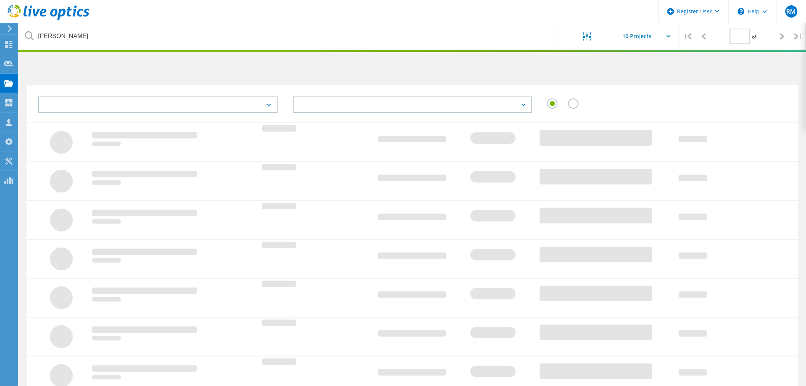
type input "2"
